Goal: Task Accomplishment & Management: Complete application form

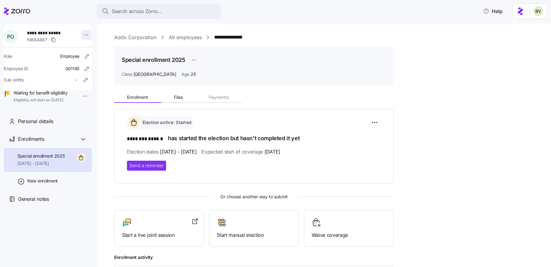
click at [81, 35] on html "**********" at bounding box center [275, 131] width 551 height 263
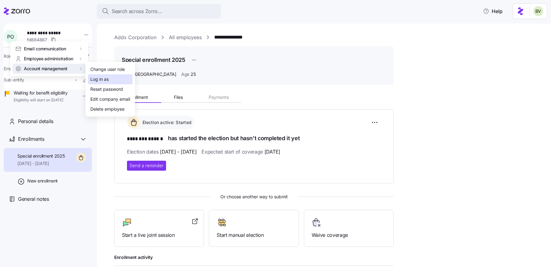
click at [97, 79] on div "Log in as" at bounding box center [99, 79] width 18 height 7
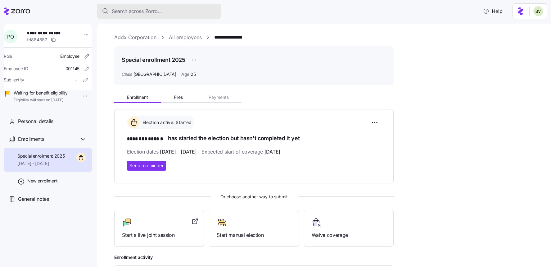
click at [150, 16] on button "Search across Zorro..." at bounding box center [159, 11] width 124 height 15
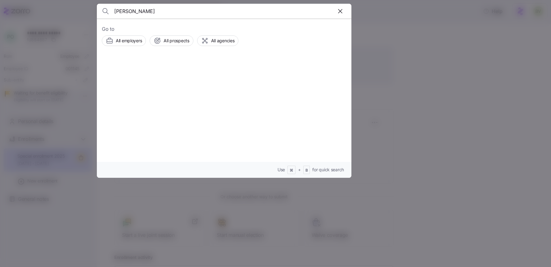
type input "Lucas J Badinski"
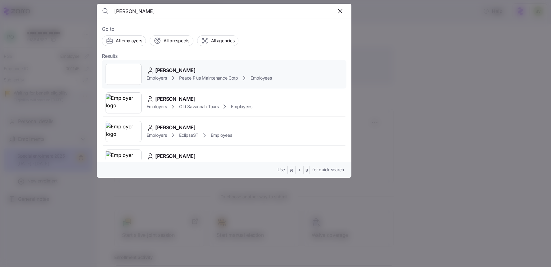
click at [133, 73] on div at bounding box center [124, 74] width 36 height 21
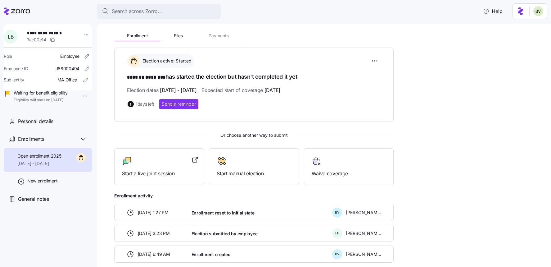
scroll to position [94, 0]
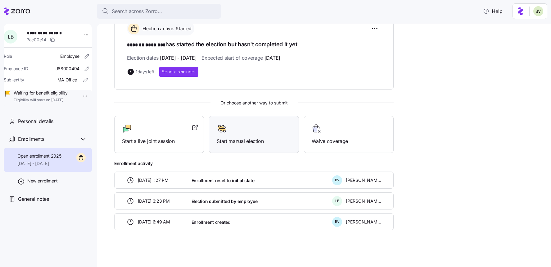
click at [220, 134] on div "Start manual election" at bounding box center [254, 134] width 74 height 21
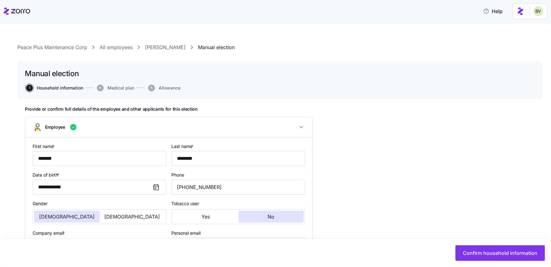
type input "MA"
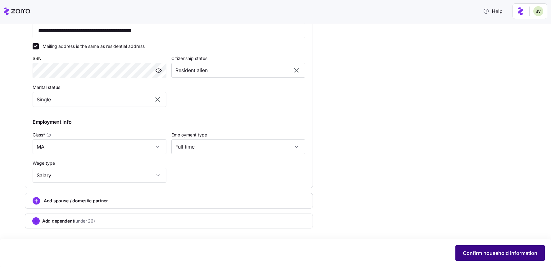
click at [488, 258] on button "Confirm household information" at bounding box center [499, 253] width 89 height 16
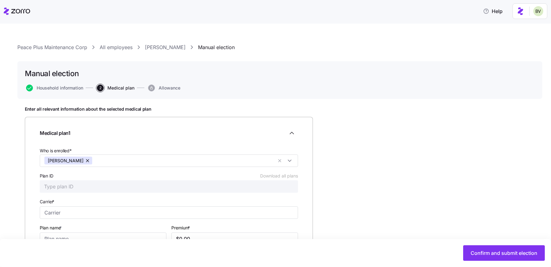
scroll to position [50, 0]
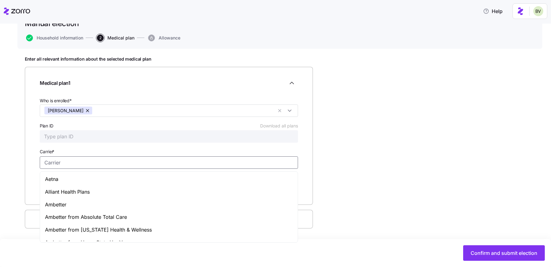
click at [64, 162] on input "Carrier *" at bounding box center [169, 162] width 258 height 12
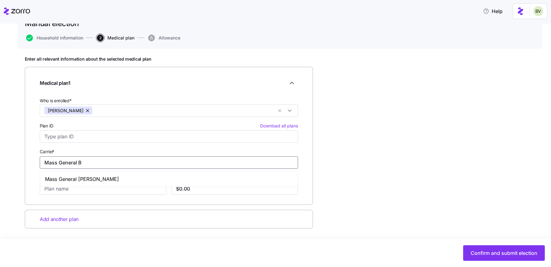
click at [76, 180] on span "Mass General Brigham" at bounding box center [82, 179] width 74 height 8
type input "Mass General Brigham"
click at [67, 189] on input "Plan name *" at bounding box center [103, 188] width 127 height 12
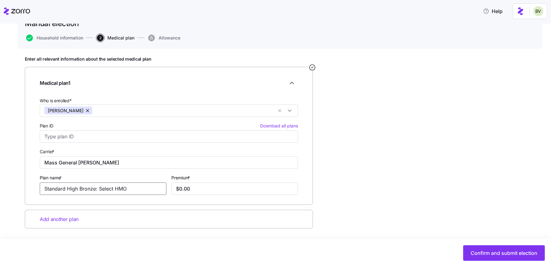
type input "Standard High Bronze: Select HMO"
type input "$639.19"
click at [477, 250] on span "Confirm and submit election" at bounding box center [503, 252] width 67 height 7
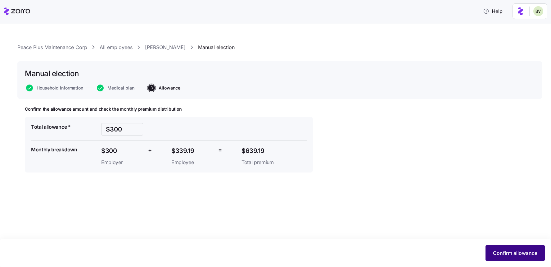
click at [502, 254] on span "Confirm allowance" at bounding box center [515, 252] width 44 height 7
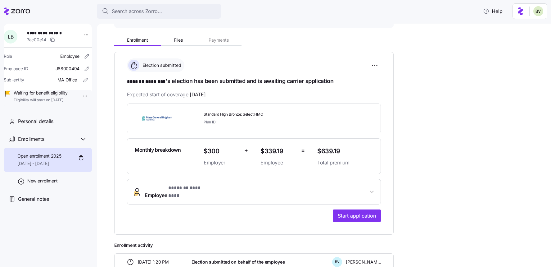
scroll to position [155, 0]
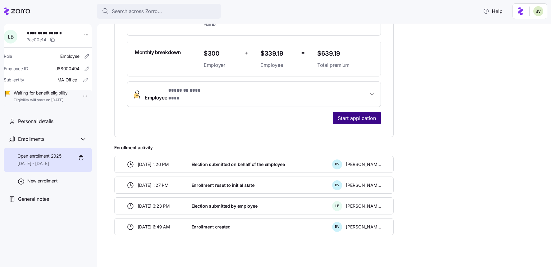
click at [367, 112] on button "Start application" at bounding box center [357, 118] width 48 height 12
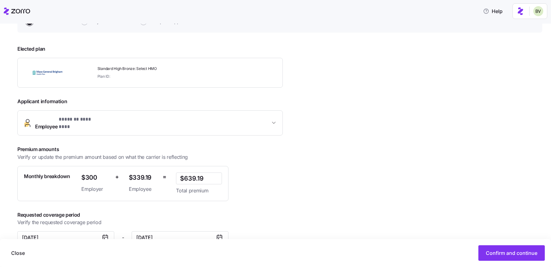
scroll to position [81, 0]
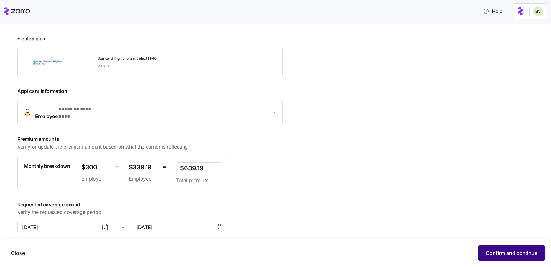
click at [490, 254] on span "Confirm and continue" at bounding box center [512, 252] width 52 height 7
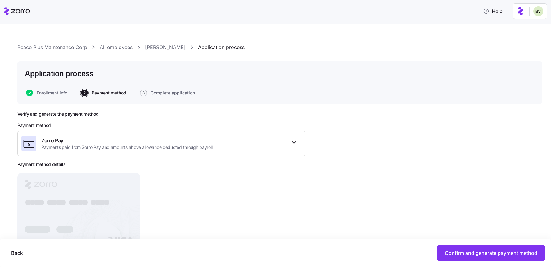
scroll to position [29, 0]
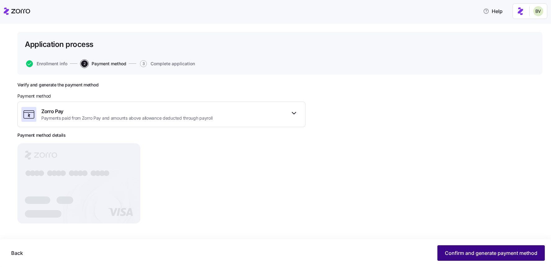
click at [477, 252] on span "Confirm and generate payment method" at bounding box center [491, 252] width 92 height 7
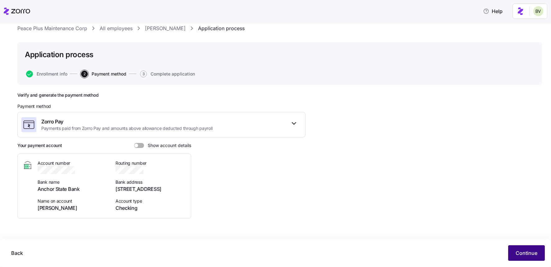
scroll to position [19, 0]
click at [511, 251] on button "Continue" at bounding box center [526, 253] width 37 height 16
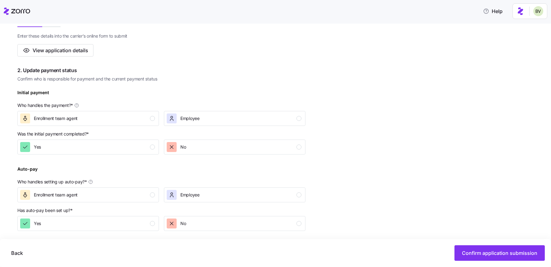
scroll to position [136, 0]
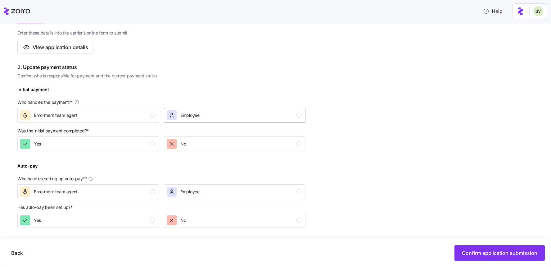
click at [217, 113] on div "Employee" at bounding box center [234, 115] width 135 height 10
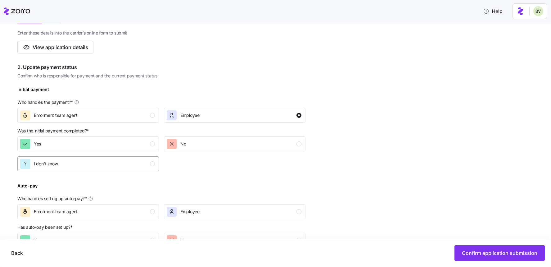
click at [143, 163] on div "I don't know" at bounding box center [87, 164] width 135 height 10
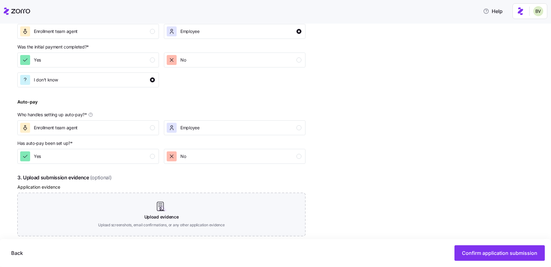
scroll to position [232, 0]
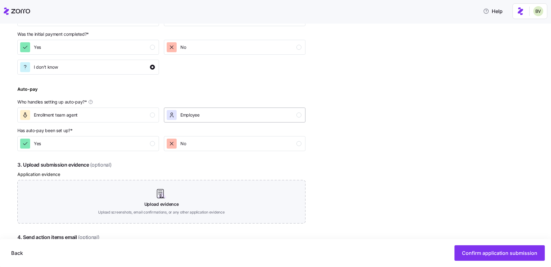
click at [205, 116] on div "Employee" at bounding box center [234, 115] width 135 height 10
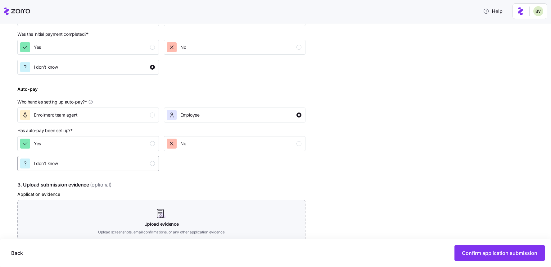
click at [119, 166] on div "I don't know" at bounding box center [87, 163] width 135 height 10
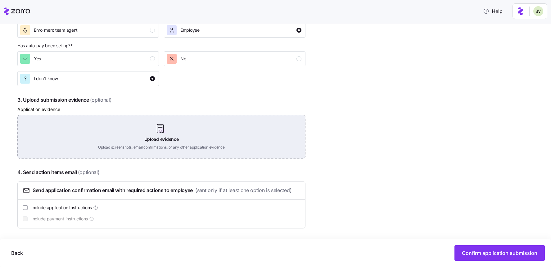
click at [169, 139] on div "Upload evidence Upload screenshots, email confirmations, or any other applicati…" at bounding box center [161, 136] width 288 height 43
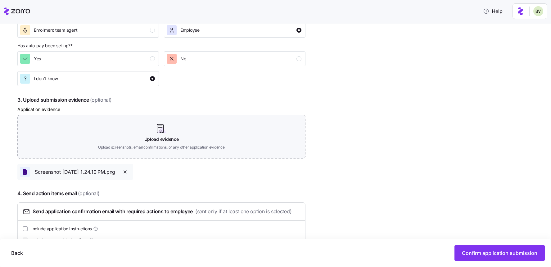
click at [128, 171] on icon "button" at bounding box center [125, 171] width 5 height 5
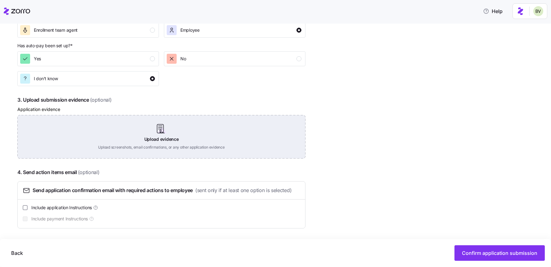
click at [152, 137] on div "Upload evidence Upload screenshots, email confirmations, or any other applicati…" at bounding box center [161, 136] width 288 height 43
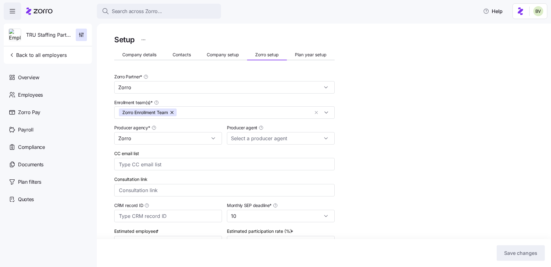
click at [137, 9] on span "Search across Zorro..." at bounding box center [137, 11] width 50 height 8
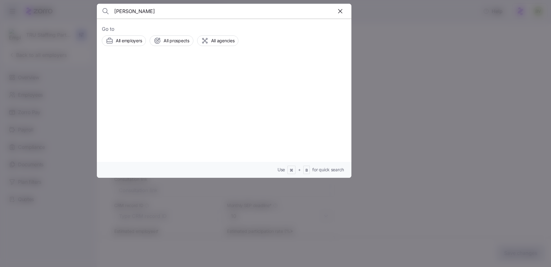
type input "[PERSON_NAME]"
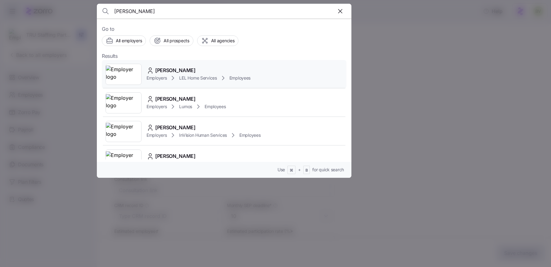
click at [124, 73] on img at bounding box center [123, 73] width 35 height 17
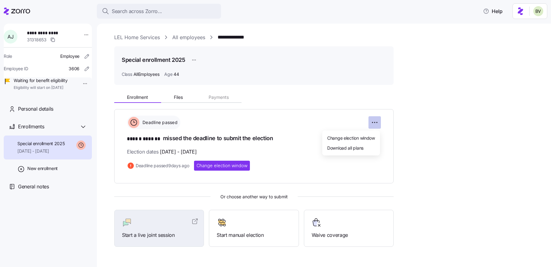
click at [372, 123] on html "**********" at bounding box center [275, 131] width 551 height 263
click at [353, 137] on span "Change election window" at bounding box center [351, 137] width 48 height 6
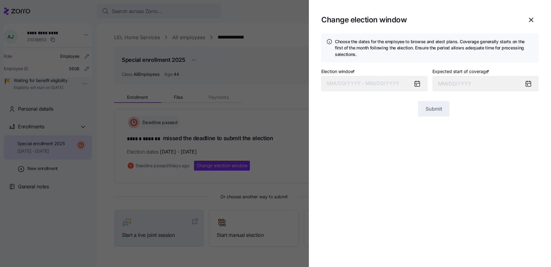
type input "[DATE]"
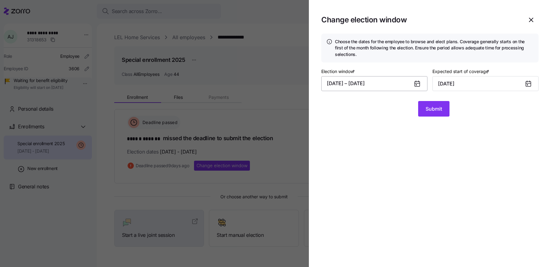
click at [357, 87] on button "[DATE] – [DATE]" at bounding box center [374, 83] width 106 height 15
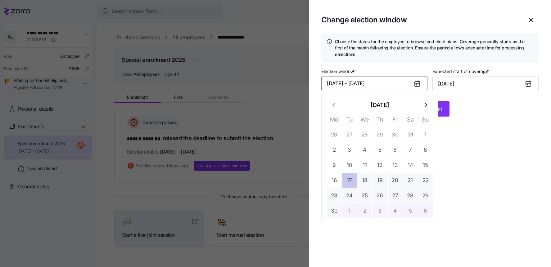
click at [348, 178] on button "17" at bounding box center [349, 180] width 15 height 15
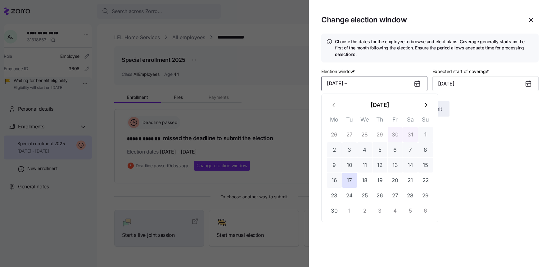
click at [425, 106] on icon "button" at bounding box center [426, 105] width 2 height 4
click at [380, 180] on button "21" at bounding box center [379, 180] width 15 height 15
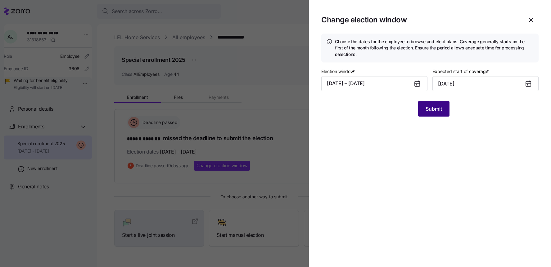
click at [434, 107] on span "Submit" at bounding box center [433, 108] width 16 height 7
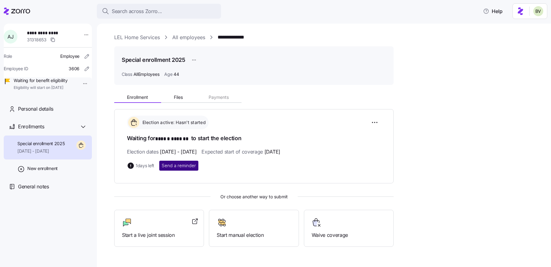
click at [181, 164] on span "Send a reminder" at bounding box center [179, 165] width 34 height 6
click at [153, 12] on span "Search across Zorro..." at bounding box center [137, 11] width 50 height 8
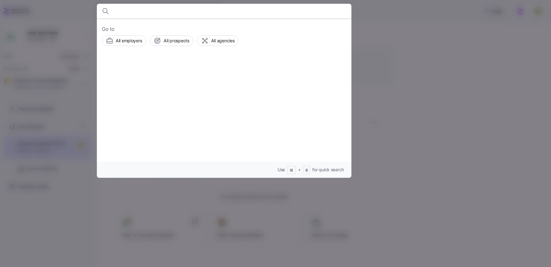
click at [153, 12] on body "**********" at bounding box center [275, 131] width 551 height 263
type input "Eve Liverett"
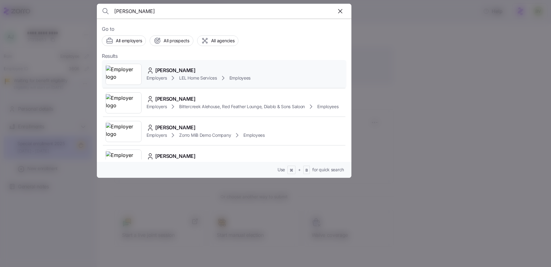
click at [134, 74] on img at bounding box center [123, 73] width 35 height 17
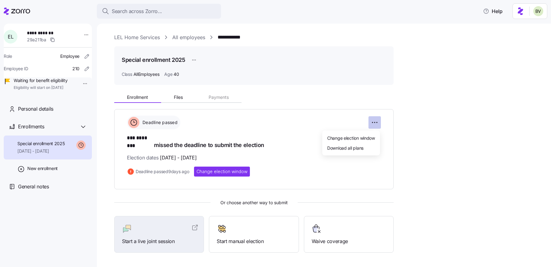
click at [376, 122] on html "**********" at bounding box center [275, 131] width 551 height 263
click at [358, 137] on span "Change election window" at bounding box center [351, 137] width 48 height 6
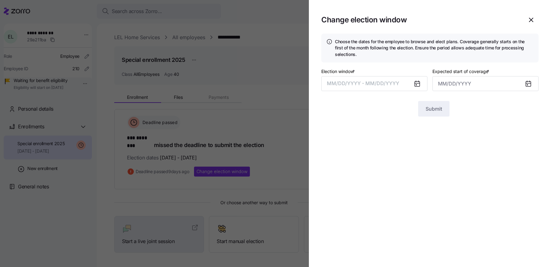
type input "September 1, 2025"
click at [365, 78] on button "06/09/2025 – 08/10/2025" at bounding box center [374, 83] width 106 height 15
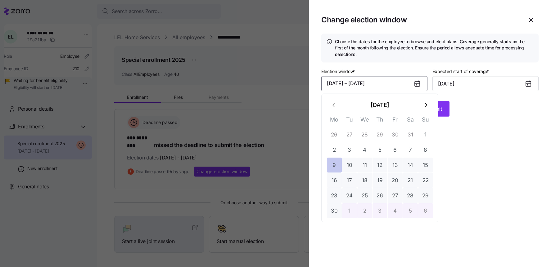
click at [336, 161] on button "9" at bounding box center [334, 164] width 15 height 15
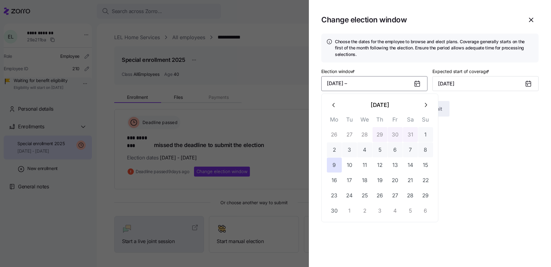
click at [422, 103] on icon "button" at bounding box center [425, 104] width 7 height 7
click at [382, 179] on button "21" at bounding box center [379, 180] width 15 height 15
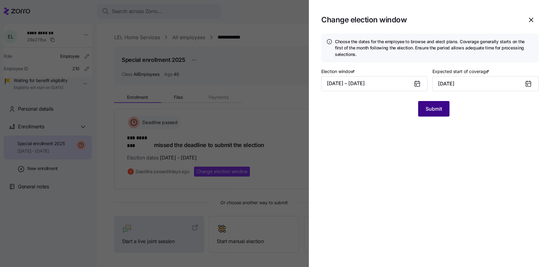
click at [432, 109] on span "Submit" at bounding box center [433, 108] width 16 height 7
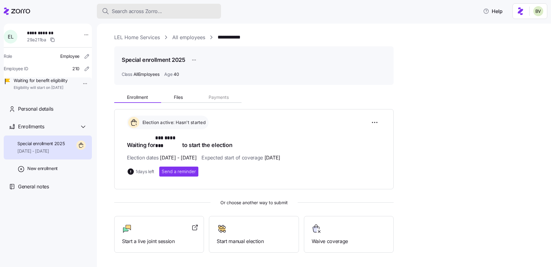
click at [139, 12] on span "Search across Zorro..." at bounding box center [137, 11] width 50 height 8
click at [139, 12] on body "**********" at bounding box center [275, 131] width 551 height 263
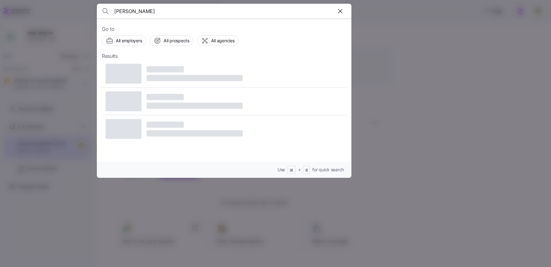
click at [139, 12] on input "Eve Liverett" at bounding box center [193, 11] width 159 height 15
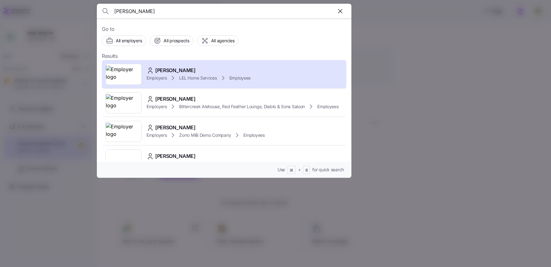
type input "Lucas Badinski"
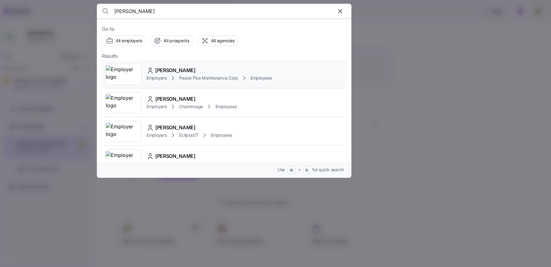
click at [134, 78] on img at bounding box center [123, 73] width 35 height 17
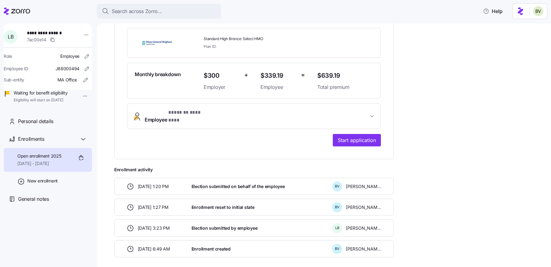
scroll to position [155, 0]
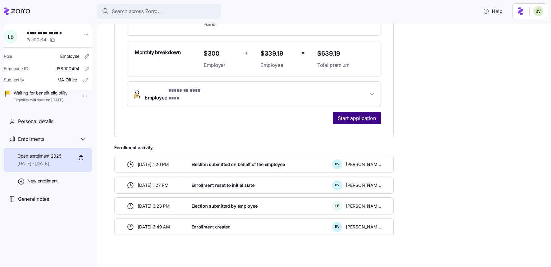
click at [349, 114] on span "Start application" at bounding box center [357, 117] width 38 height 7
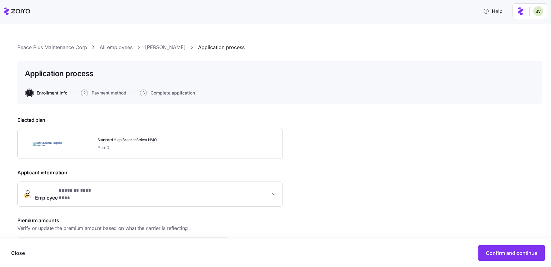
scroll to position [81, 0]
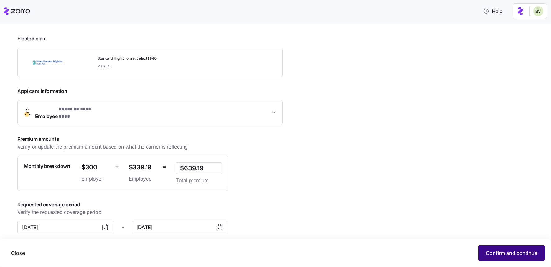
click at [491, 246] on button "Confirm and continue" at bounding box center [511, 253] width 66 height 16
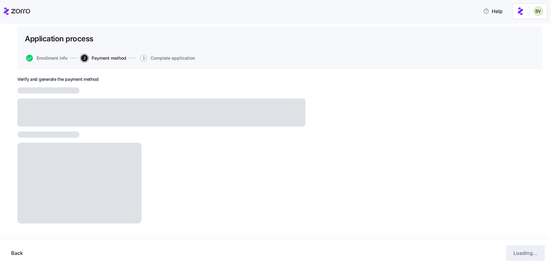
scroll to position [19, 0]
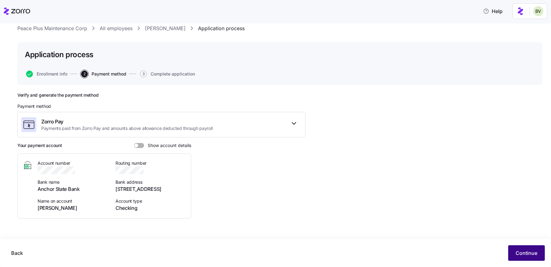
click at [520, 256] on span "Continue" at bounding box center [526, 252] width 22 height 7
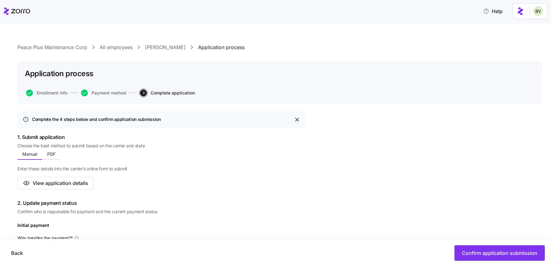
scroll to position [277, 0]
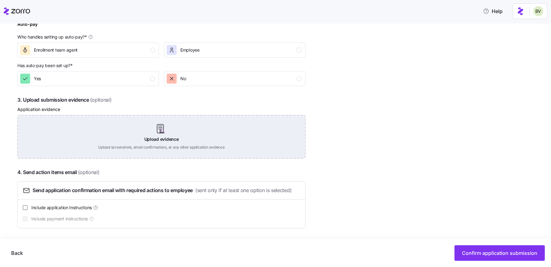
click at [177, 139] on div "Upload evidence Upload screenshots, email confirmations, or any other applicati…" at bounding box center [161, 136] width 288 height 43
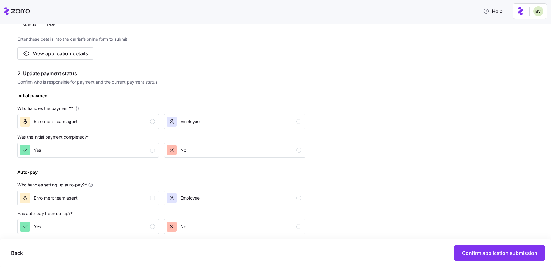
scroll to position [112, 0]
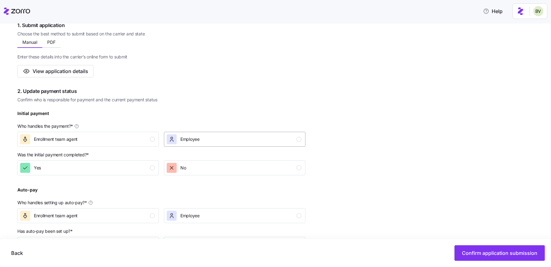
click at [177, 136] on div "Employee" at bounding box center [183, 139] width 33 height 10
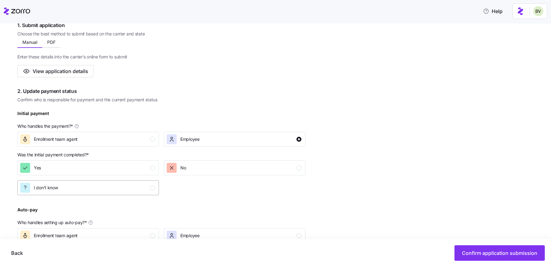
click at [111, 187] on div "I don't know" at bounding box center [87, 187] width 135 height 10
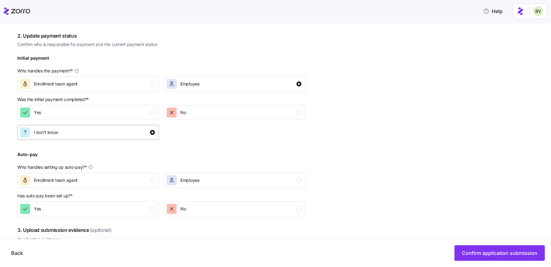
scroll to position [199, 0]
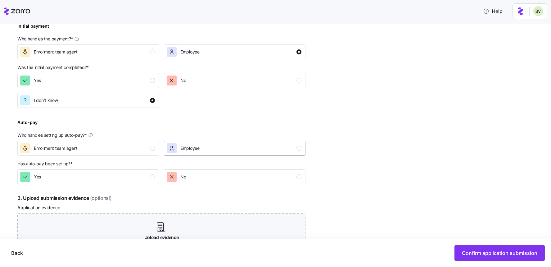
click at [179, 146] on div "Employee" at bounding box center [183, 148] width 33 height 10
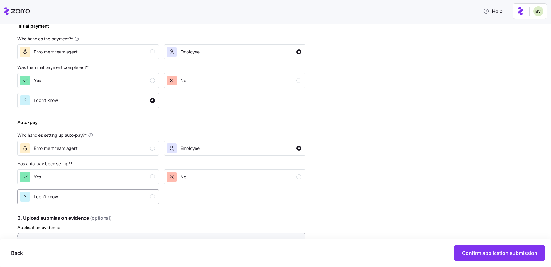
click at [112, 194] on div "I don't know" at bounding box center [87, 196] width 135 height 10
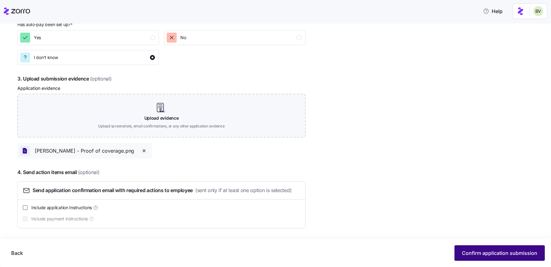
click at [465, 247] on button "Confirm application submission" at bounding box center [499, 253] width 90 height 16
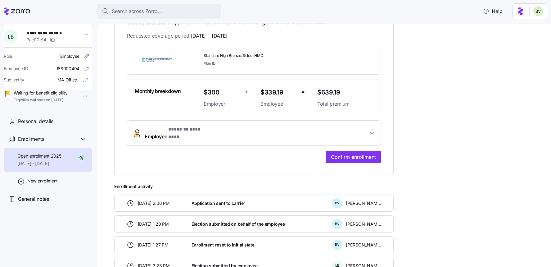
scroll to position [175, 0]
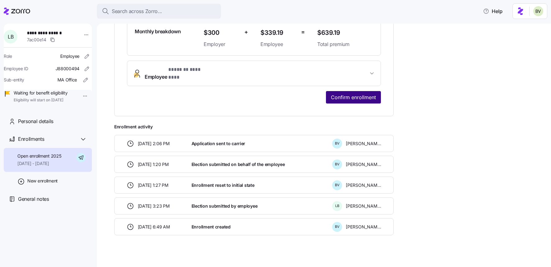
click at [333, 93] on span "Confirm enrollment" at bounding box center [353, 96] width 45 height 7
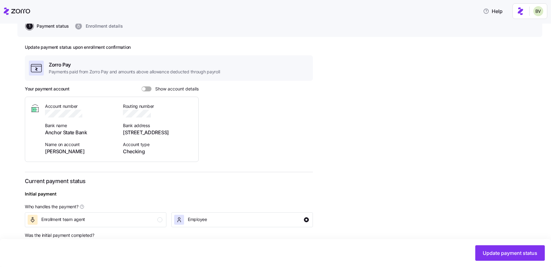
scroll to position [212, 0]
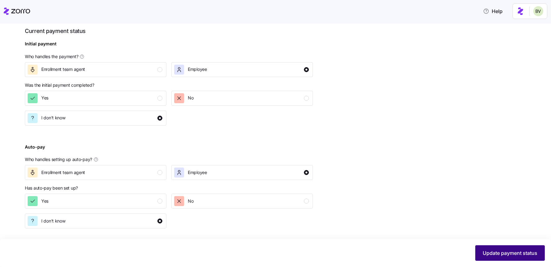
click at [489, 254] on span "Update payment status" at bounding box center [510, 252] width 55 height 7
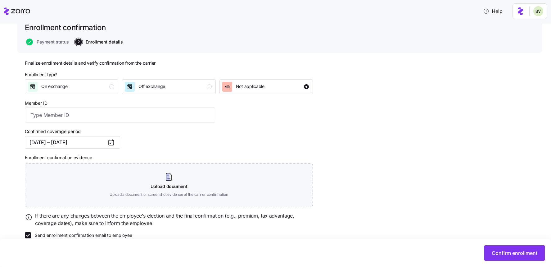
scroll to position [52, 0]
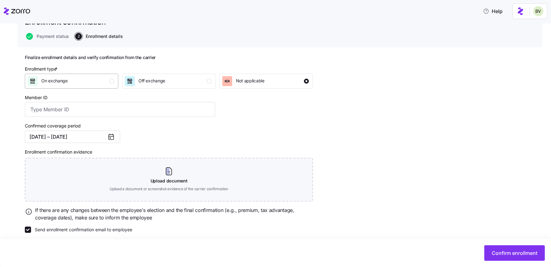
click at [89, 78] on div "On exchange" at bounding box center [71, 81] width 87 height 10
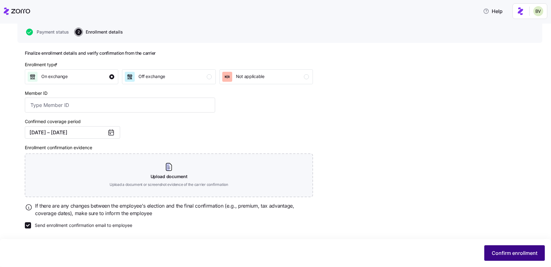
click at [508, 256] on button "Confirm enrollment" at bounding box center [514, 253] width 61 height 16
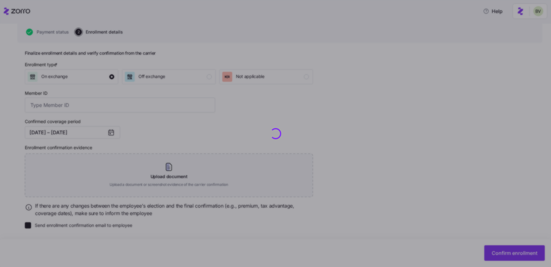
checkbox input "false"
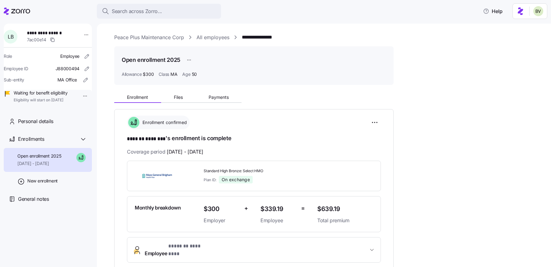
drag, startPoint x: 153, startPoint y: 7, endPoint x: 153, endPoint y: 3, distance: 4.3
click at [153, 7] on button "Search across Zorro..." at bounding box center [159, 11] width 124 height 15
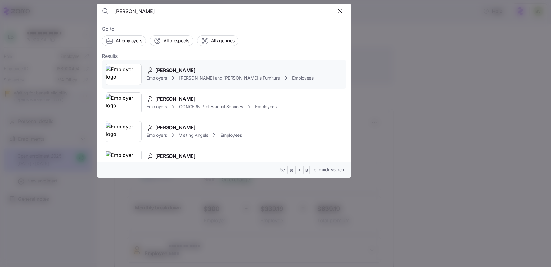
type input "Danielle rubin"
click at [119, 76] on img at bounding box center [123, 73] width 35 height 17
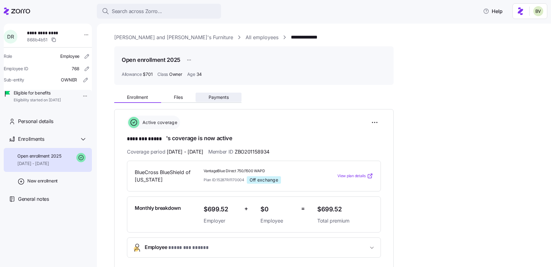
click at [214, 99] on button "Payments" at bounding box center [219, 96] width 46 height 9
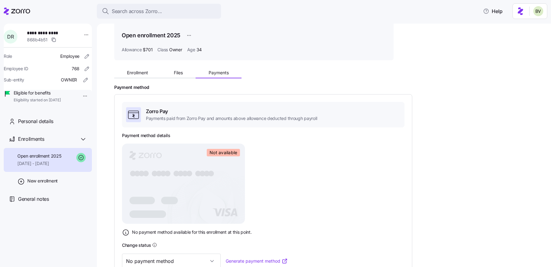
scroll to position [125, 0]
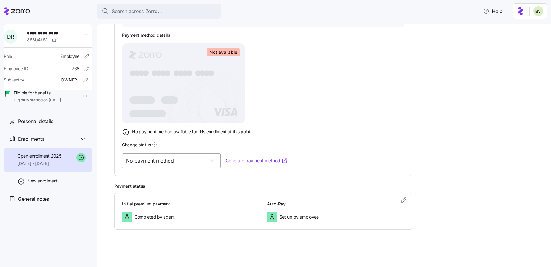
click at [188, 167] on input "No payment method" at bounding box center [171, 160] width 99 height 15
click at [160, 189] on div "Valid" at bounding box center [161, 192] width 74 height 13
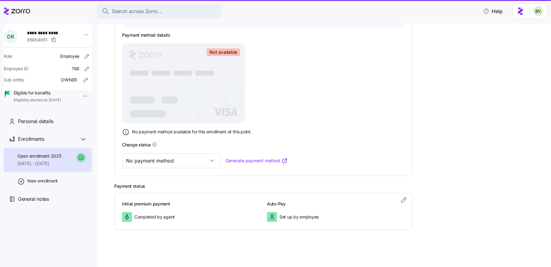
type input "Valid"
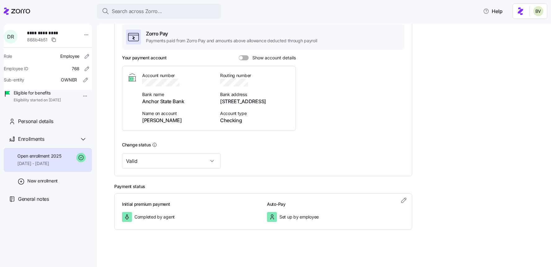
scroll to position [102, 0]
click at [156, 10] on span "Search across Zorro..." at bounding box center [137, 11] width 50 height 8
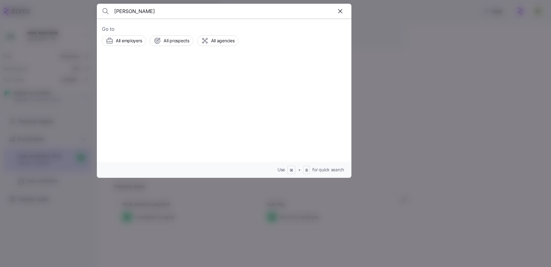
type input "Macie Martin"
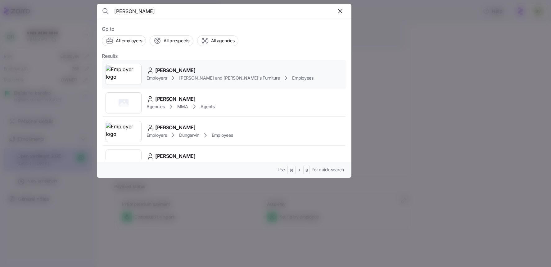
click at [123, 72] on img at bounding box center [123, 73] width 35 height 17
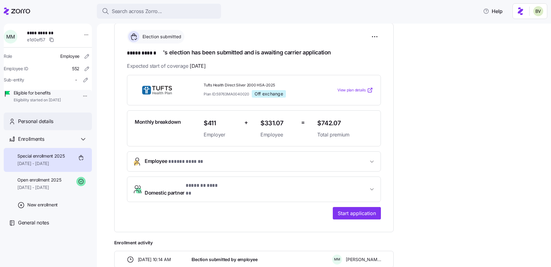
scroll to position [181, 0]
